Goal: Check status: Check status

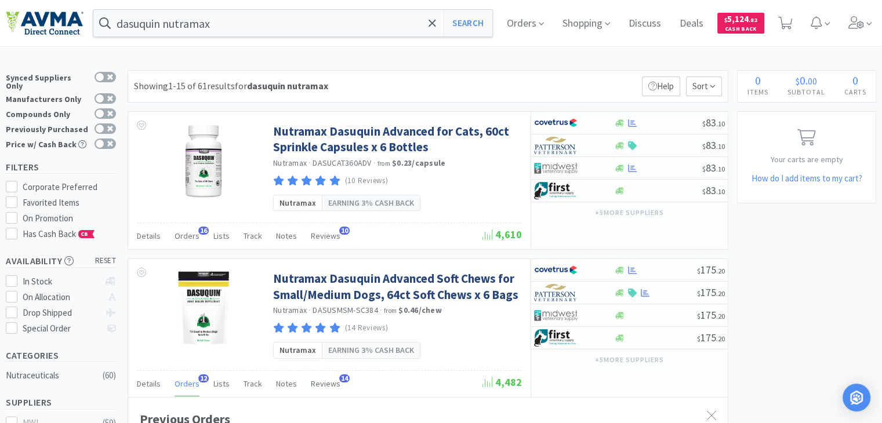
click at [392, 42] on div "dasuquin nutramax Search Orders Shopping Discuss Discuss Deals Deals $ 5,124 . …" at bounding box center [441, 23] width 870 height 46
click at [544, 26] on icon at bounding box center [541, 24] width 5 height 10
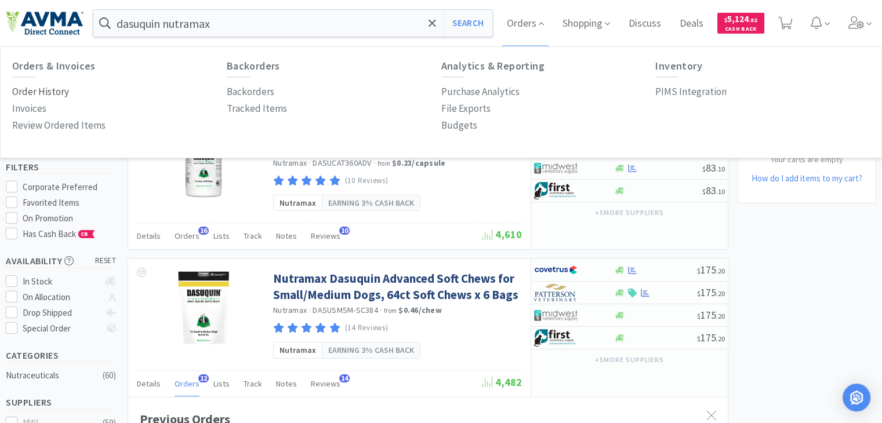
click at [53, 95] on p "Order History" at bounding box center [40, 92] width 57 height 16
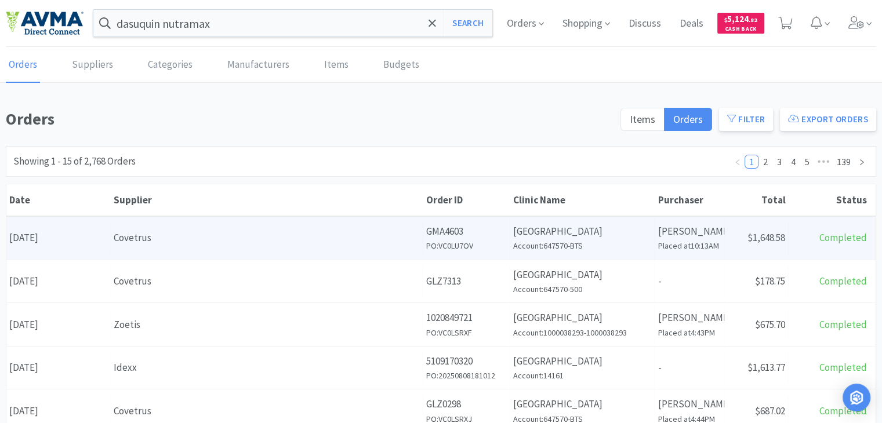
click at [466, 242] on h6 "PO: VC0LU7OV" at bounding box center [466, 245] width 81 height 13
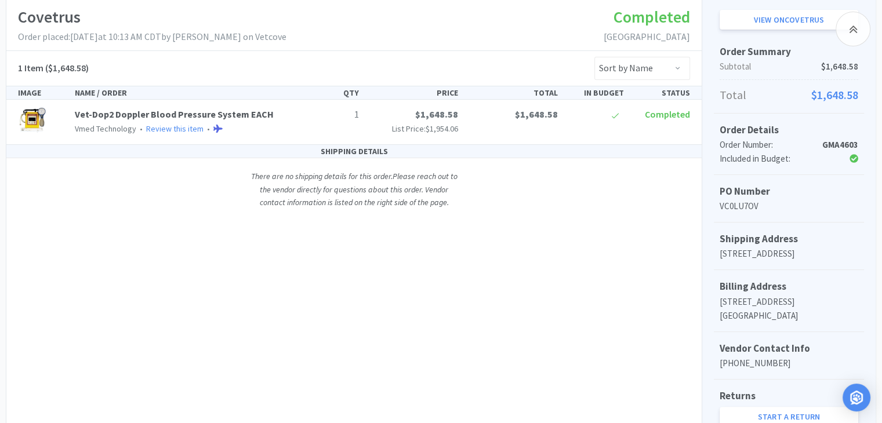
scroll to position [90, 0]
